Goal: Task Accomplishment & Management: Manage account settings

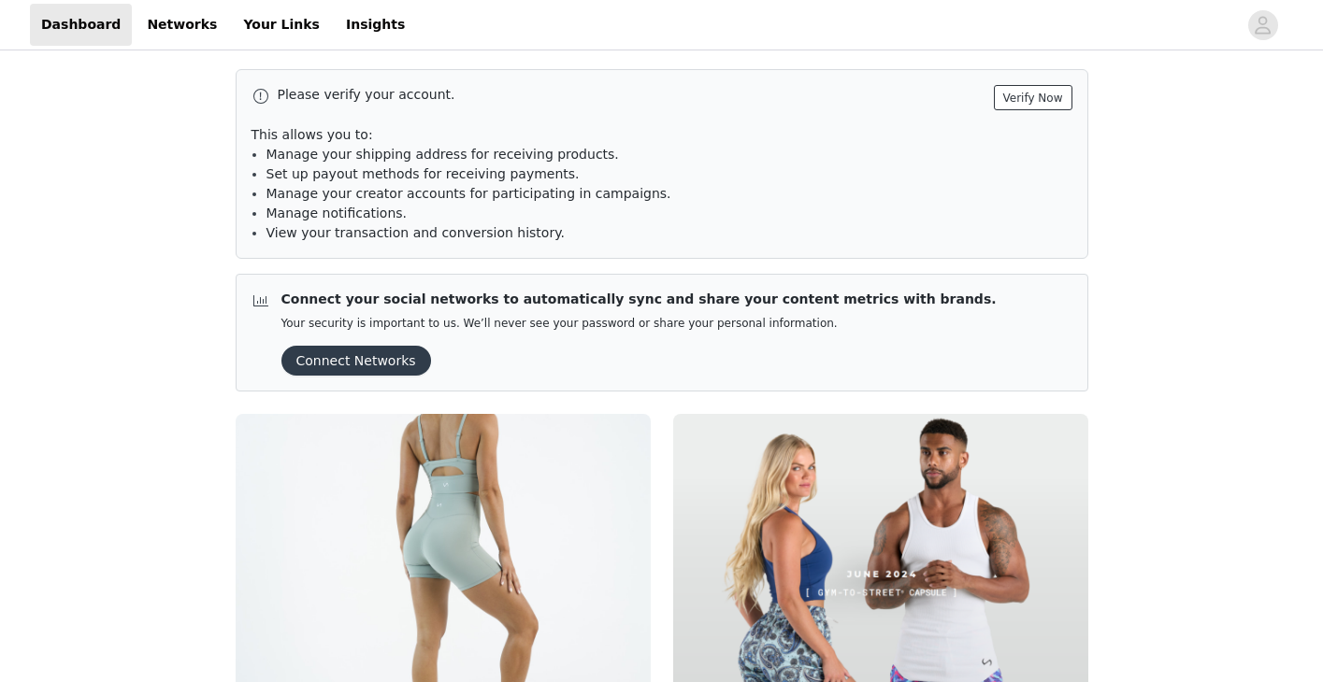
click at [1041, 96] on button "Verify Now" at bounding box center [1033, 97] width 79 height 25
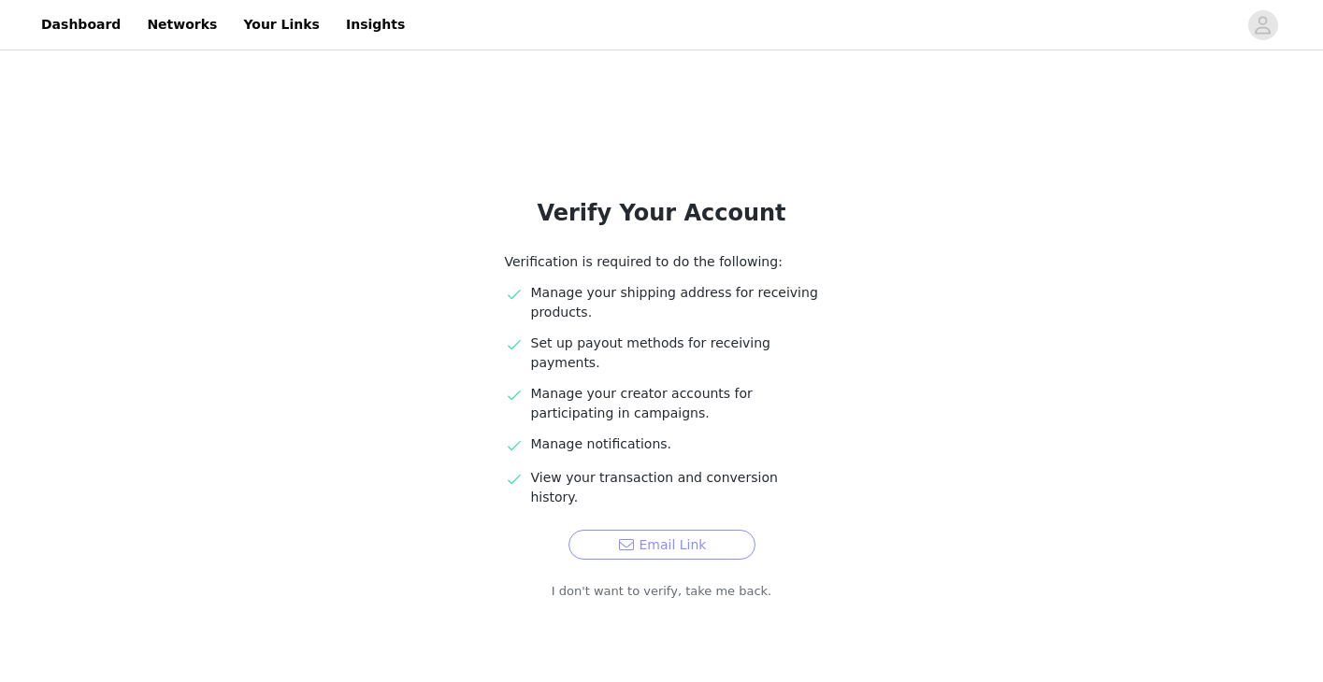
click at [682, 530] on button "Email Link" at bounding box center [661, 545] width 187 height 30
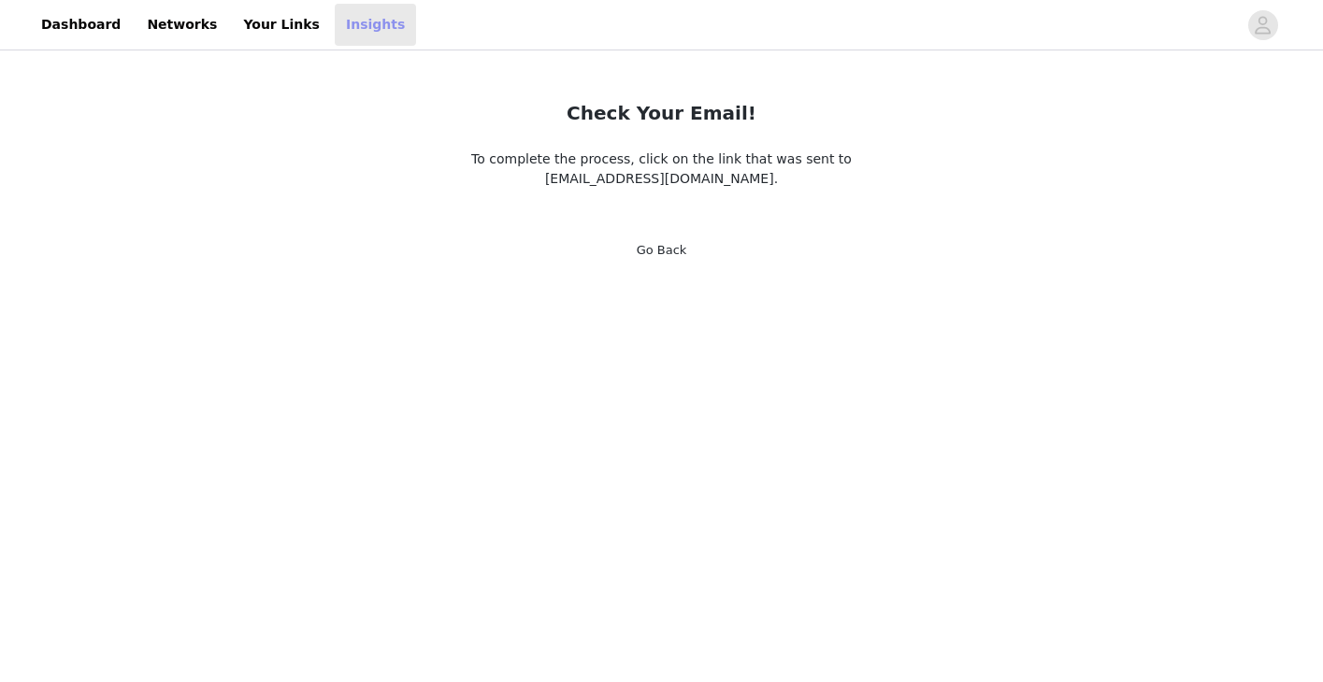
click at [336, 22] on link "Insights" at bounding box center [375, 25] width 81 height 42
